Goal: Task Accomplishment & Management: Manage account settings

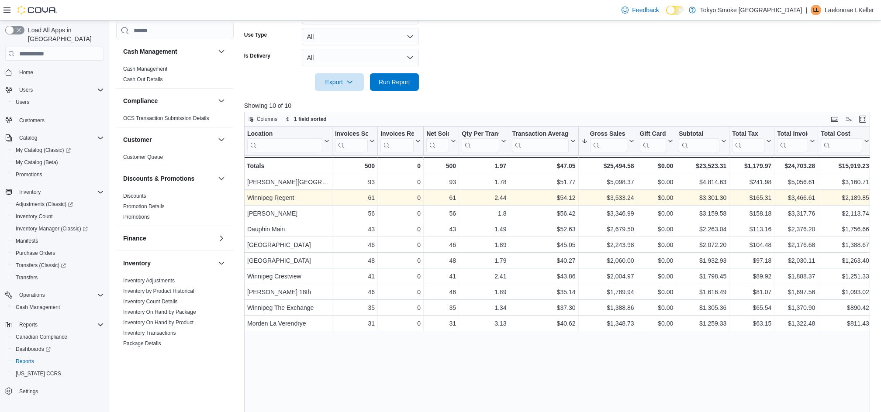
scroll to position [407, 0]
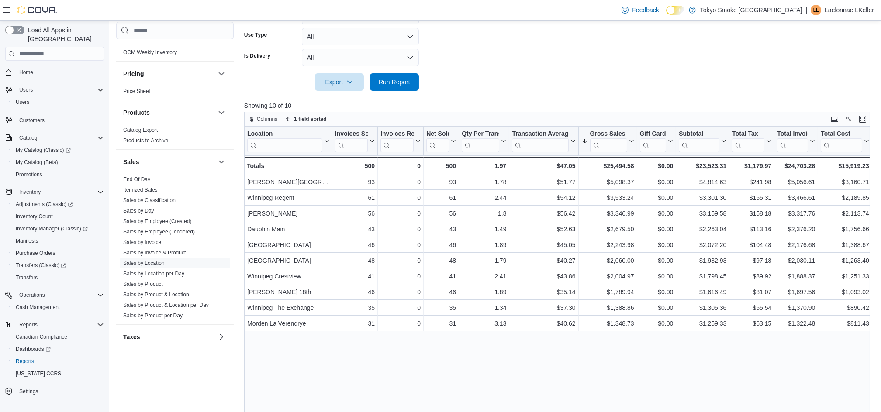
click at [488, 35] on form "Date Range [DATE] Locations [GEOGRAPHIC_DATA] Classifications All Classificatio…" at bounding box center [560, 2] width 632 height 178
click at [407, 79] on span "Run Report" at bounding box center [394, 81] width 31 height 9
click at [612, 84] on form "Date Range [DATE] Locations [GEOGRAPHIC_DATA] Classifications All Classificatio…" at bounding box center [560, 2] width 632 height 178
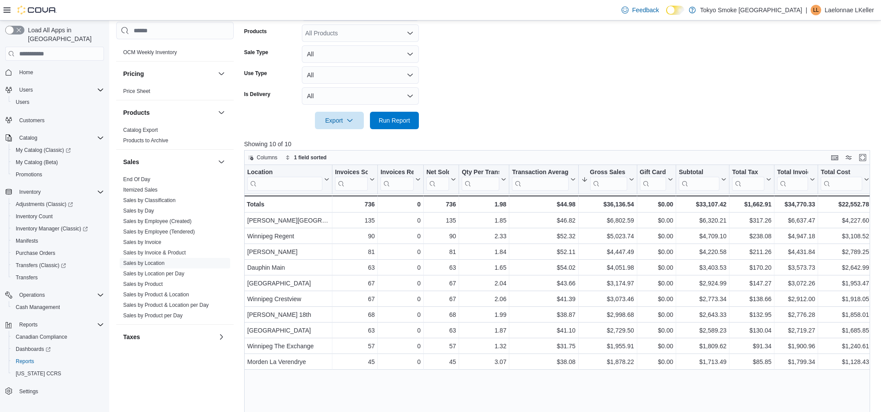
scroll to position [175, 0]
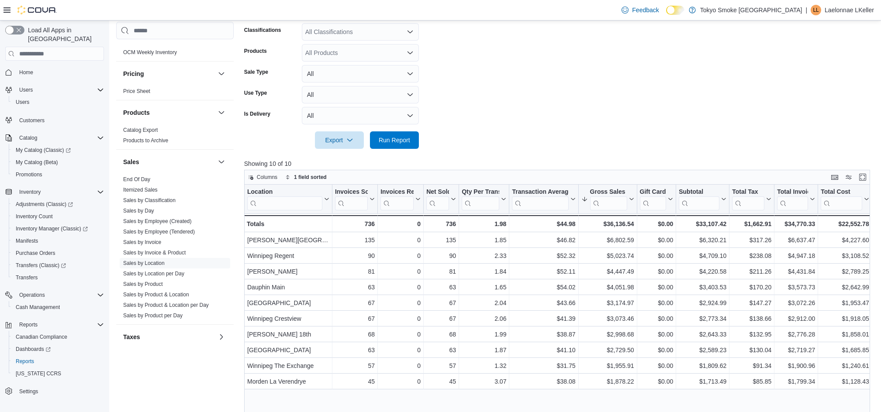
click at [573, 83] on form "Date Range [DATE] Locations [GEOGRAPHIC_DATA] Classifications All Classificatio…" at bounding box center [560, 60] width 632 height 178
click at [386, 142] on span "Run Report" at bounding box center [394, 139] width 31 height 9
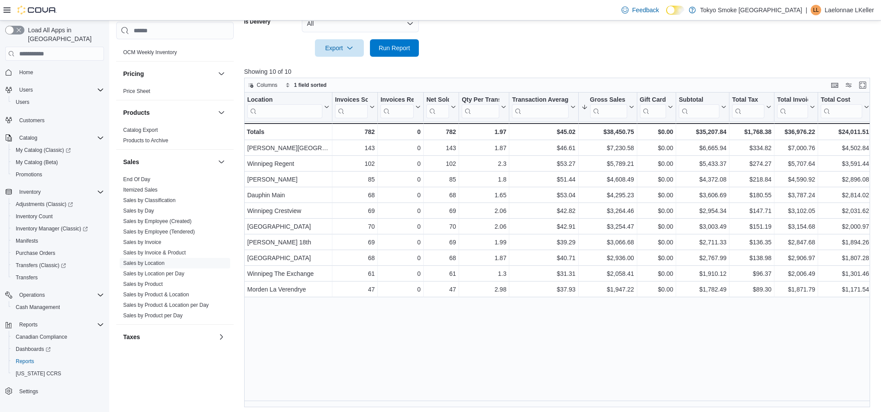
scroll to position [269, 0]
click at [392, 46] on span "Run Report" at bounding box center [394, 45] width 31 height 9
click at [36, 304] on span "Cash Management" at bounding box center [38, 307] width 44 height 7
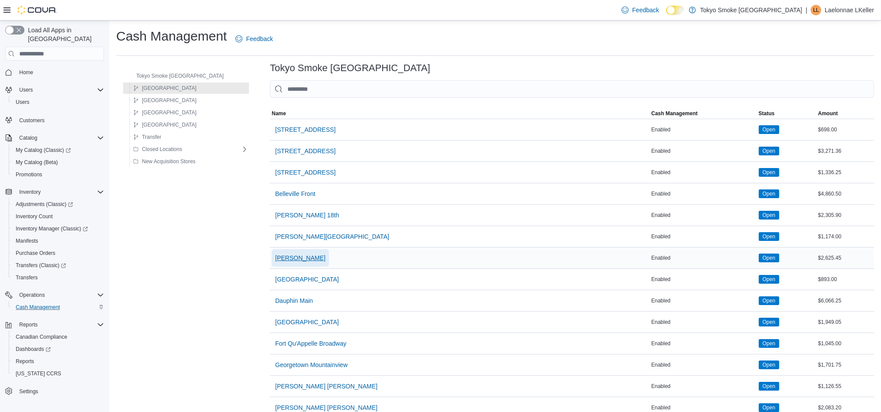
click at [277, 262] on span "[PERSON_NAME]" at bounding box center [300, 258] width 50 height 9
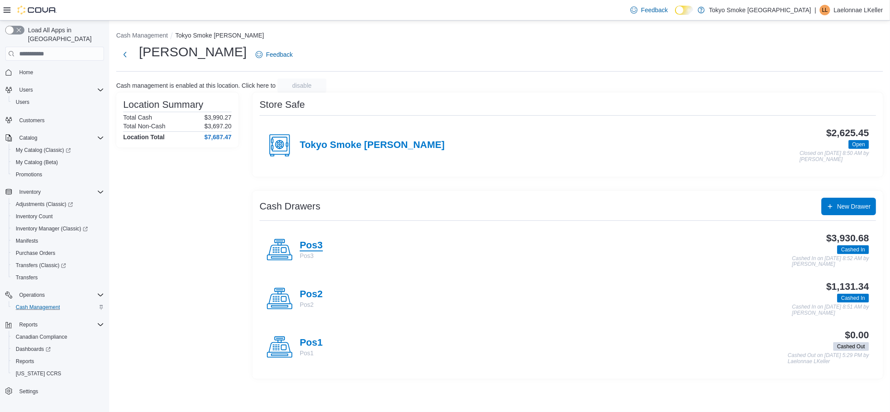
click at [314, 245] on h4 "Pos3" at bounding box center [311, 245] width 23 height 11
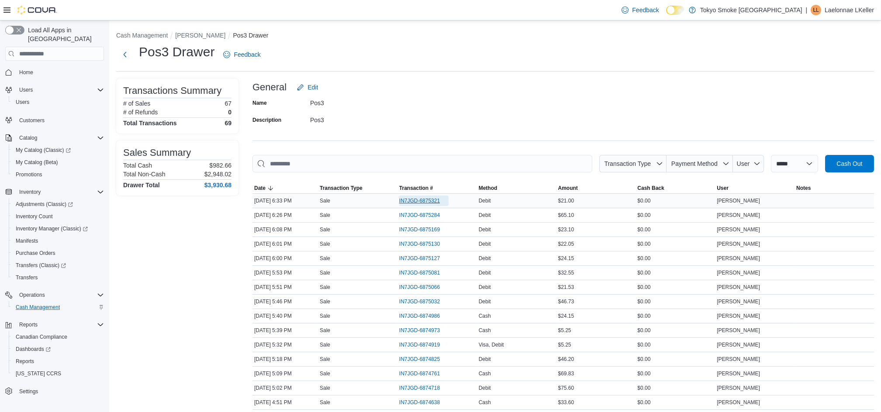
click at [413, 202] on span "IN7JGD-6875321" at bounding box center [419, 200] width 41 height 7
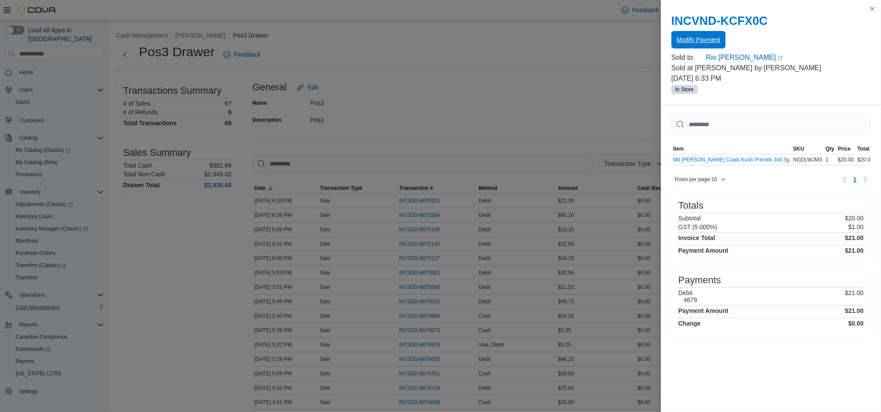
click at [701, 36] on span "Modify Payment" at bounding box center [698, 39] width 44 height 9
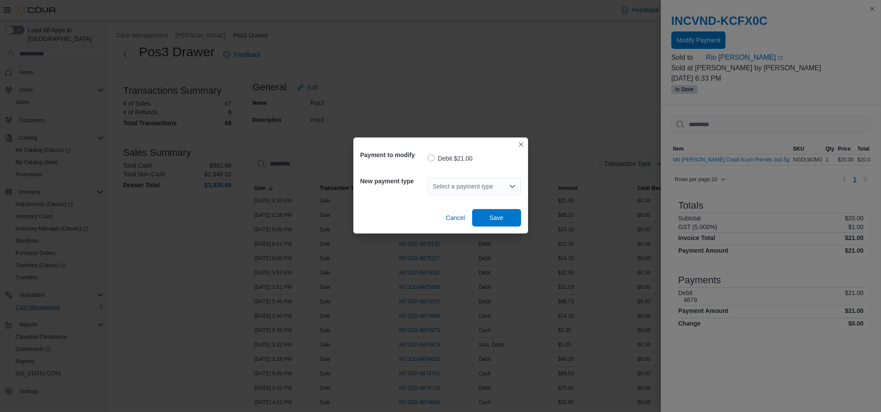
click at [452, 189] on div "Select a payment type" at bounding box center [474, 186] width 93 height 17
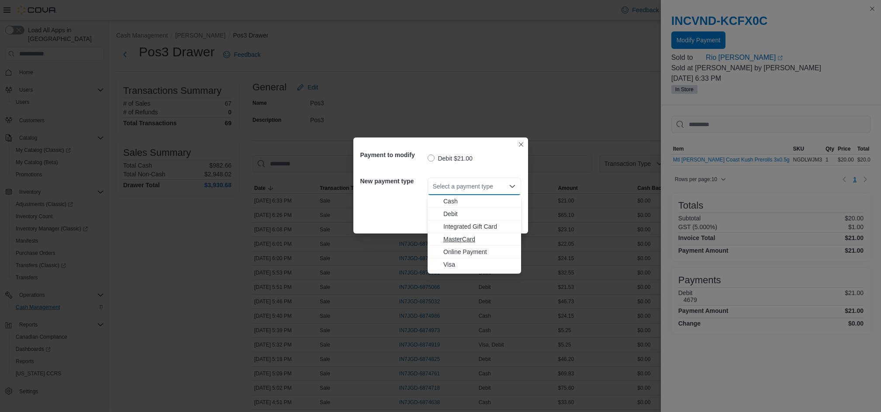
click at [467, 238] on span "MasterCard" at bounding box center [479, 239] width 72 height 9
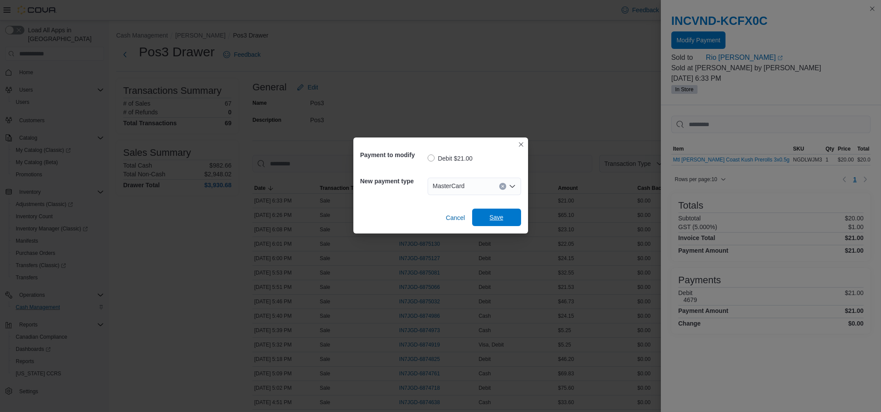
click at [507, 220] on span "Save" at bounding box center [496, 217] width 38 height 17
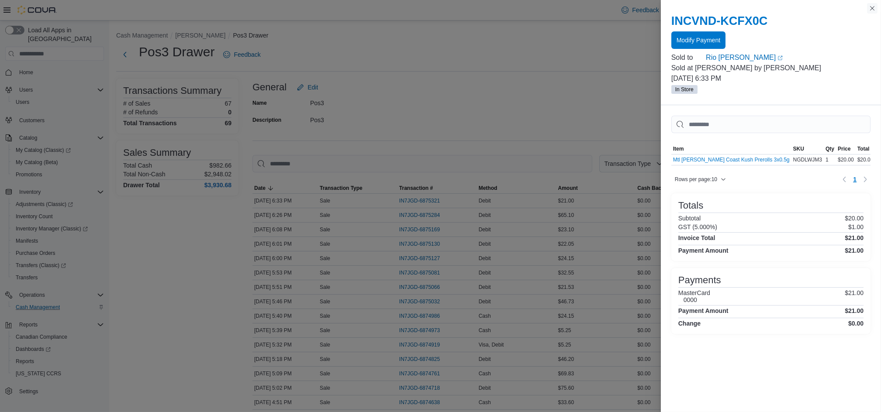
click at [872, 9] on button "Close this dialog" at bounding box center [872, 8] width 10 height 10
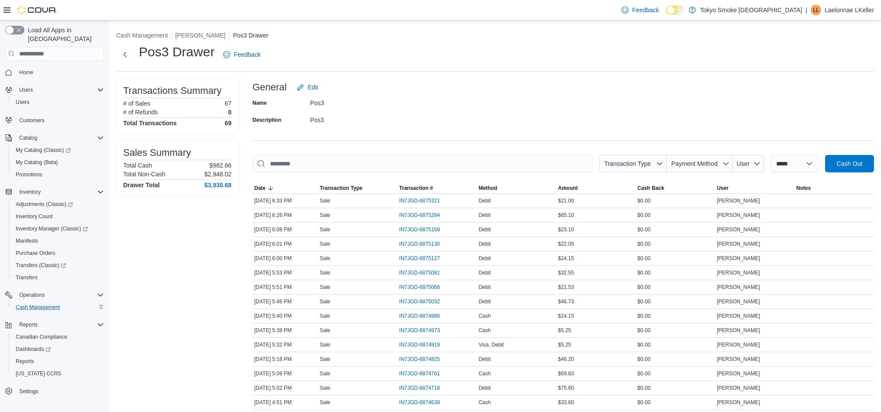
click at [624, 114] on div "Name Pos3 Description Pos3" at bounding box center [562, 111] width 621 height 31
